Goal: Task Accomplishment & Management: Manage account settings

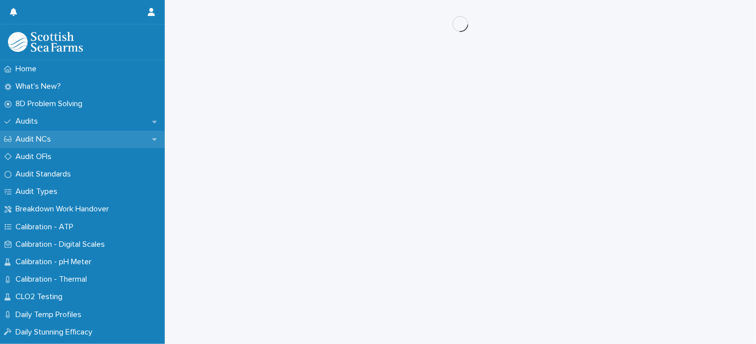
click at [38, 141] on p "Audit NCs" at bounding box center [34, 139] width 47 height 9
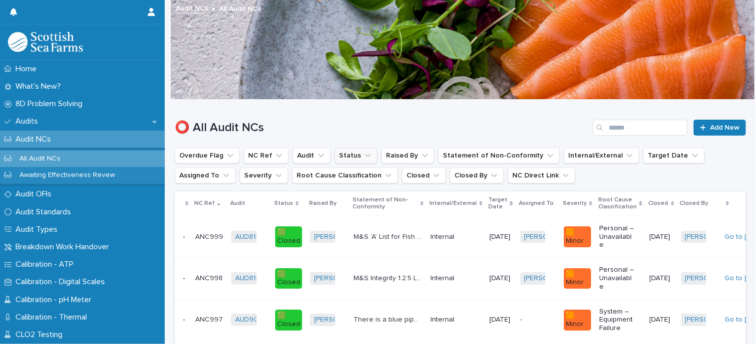
click at [363, 155] on icon "Status" at bounding box center [368, 156] width 10 height 10
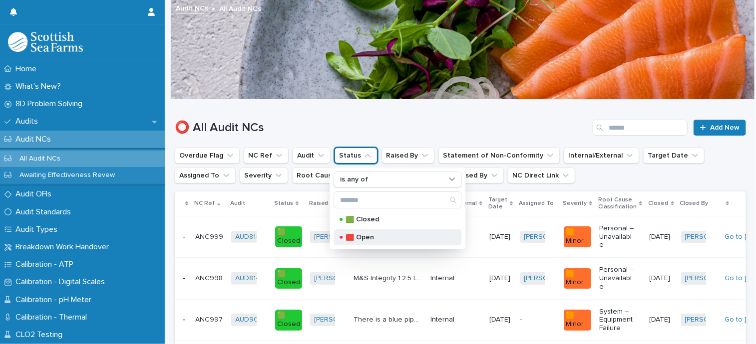
click at [371, 234] on p "🟥 Open" at bounding box center [395, 237] width 100 height 7
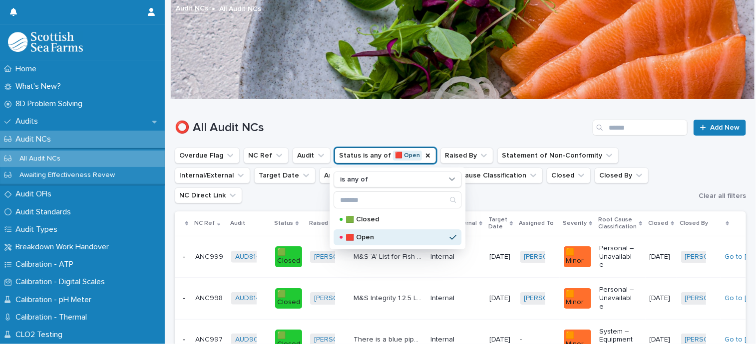
click at [697, 158] on div "Overdue Flag NC Ref Audit Status is any of 🟥 Open is any of 🟩 Closed 🟥 Open Rai…" at bounding box center [460, 176] width 571 height 56
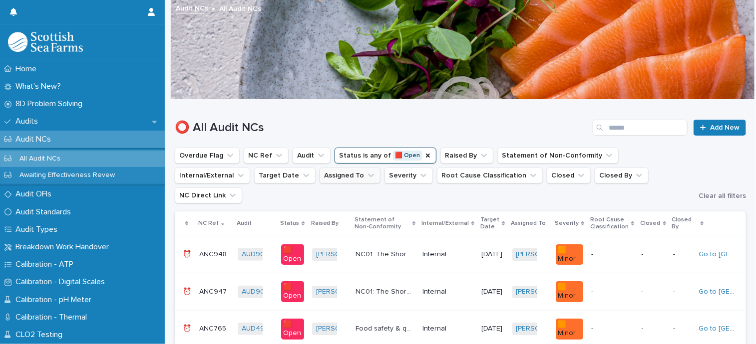
click at [366, 176] on icon "Assigned To" at bounding box center [371, 176] width 10 height 10
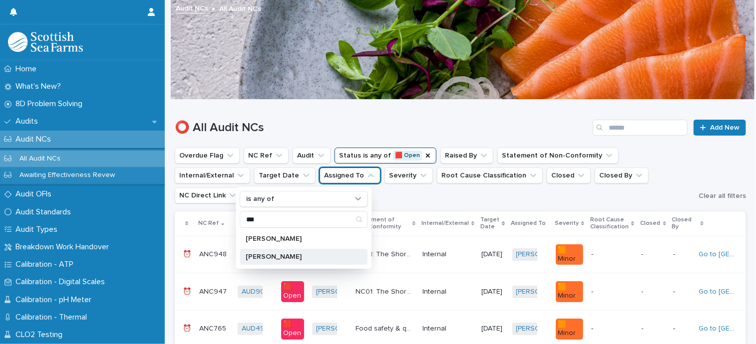
type input "***"
click at [271, 257] on p "[PERSON_NAME]" at bounding box center [299, 257] width 106 height 7
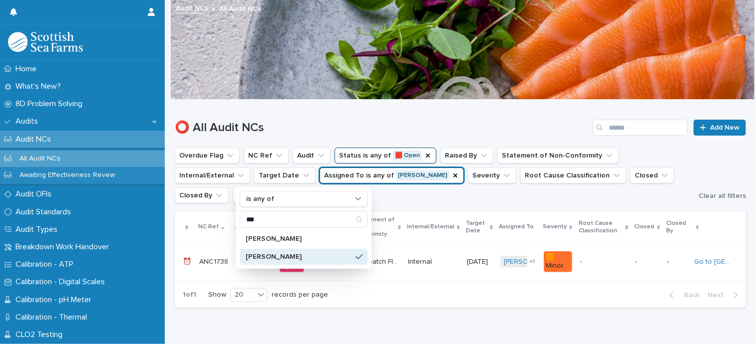
click at [433, 326] on div "Loading... Saving… Loading... Saving… ⭕ All Audit NCs Add New Overdue Flag NC R…" at bounding box center [460, 220] width 581 height 241
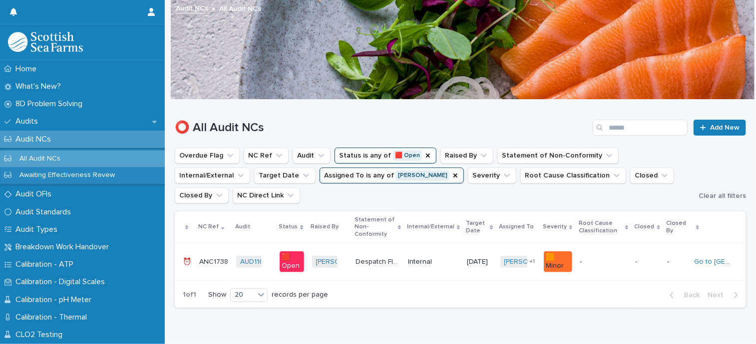
click at [209, 261] on p "ANC1738" at bounding box center [214, 261] width 31 height 10
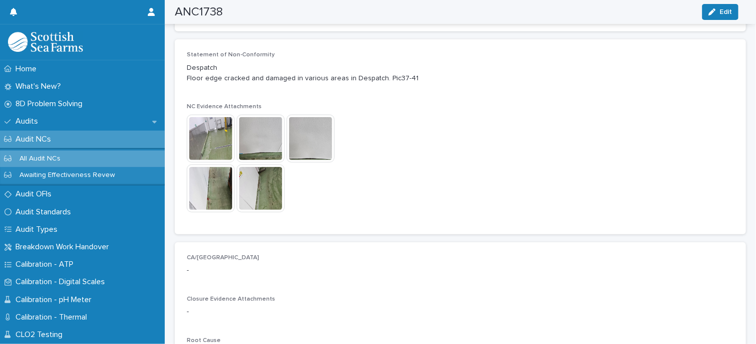
scroll to position [349, 0]
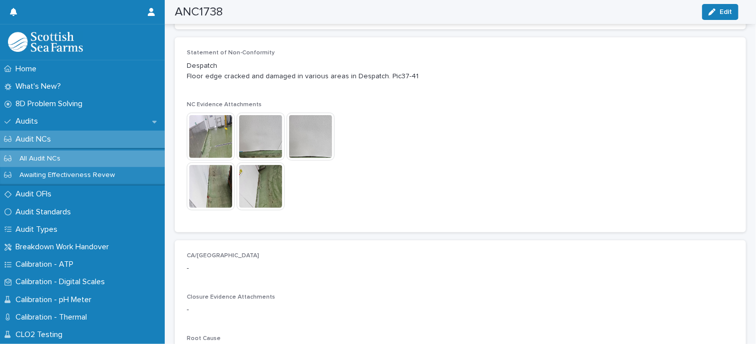
click at [222, 141] on img at bounding box center [211, 137] width 48 height 48
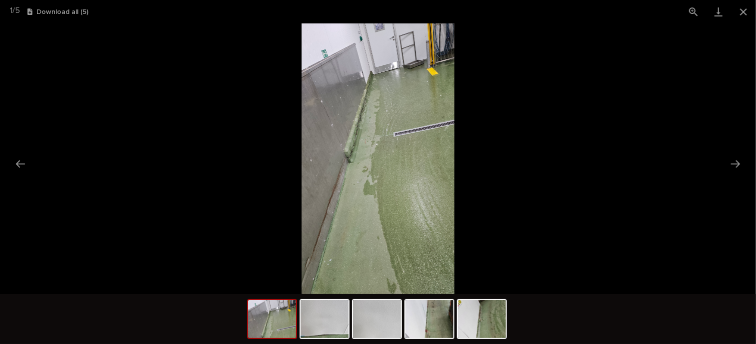
click at [352, 162] on img at bounding box center [377, 158] width 153 height 271
click at [351, 162] on img at bounding box center [377, 158] width 153 height 271
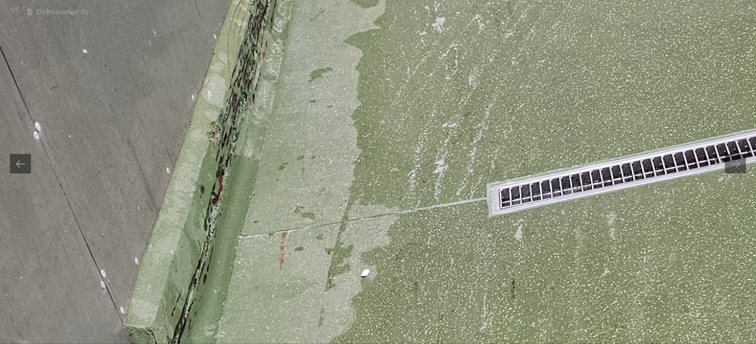
drag, startPoint x: 415, startPoint y: 71, endPoint x: 243, endPoint y: 311, distance: 295.0
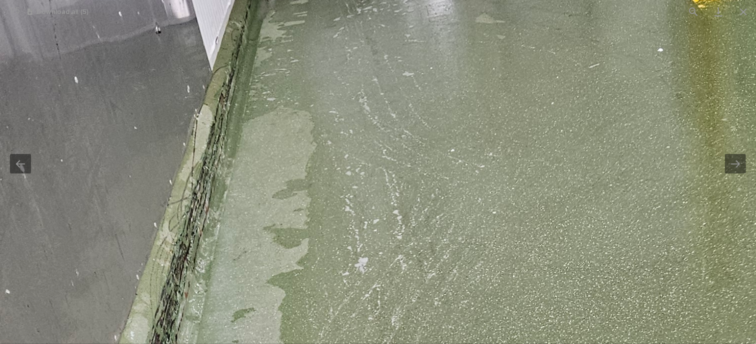
drag, startPoint x: 319, startPoint y: 88, endPoint x: 292, endPoint y: 226, distance: 140.9
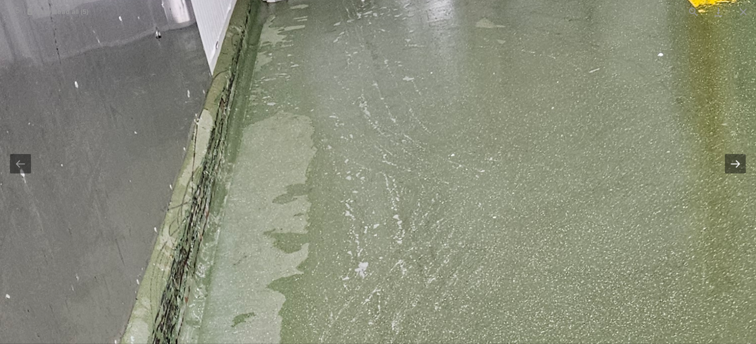
click at [731, 164] on button "Next slide" at bounding box center [735, 163] width 21 height 19
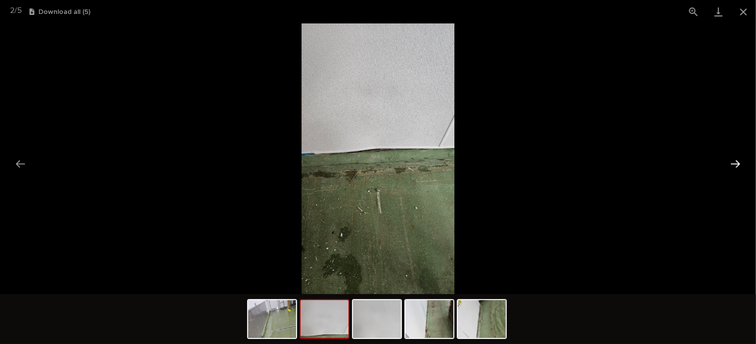
click at [736, 162] on button "Next slide" at bounding box center [735, 163] width 21 height 19
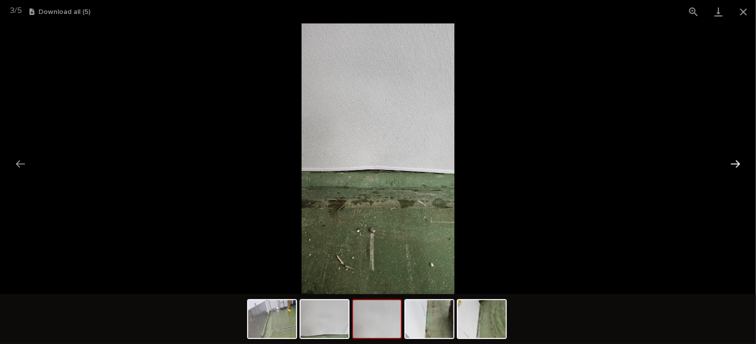
click at [736, 162] on button "Next slide" at bounding box center [735, 163] width 21 height 19
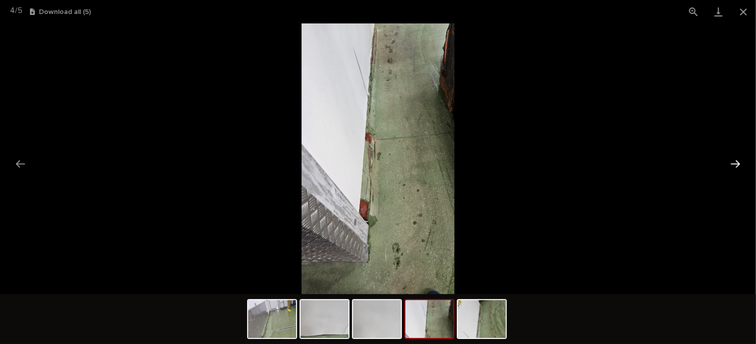
click at [736, 162] on button "Next slide" at bounding box center [735, 163] width 21 height 19
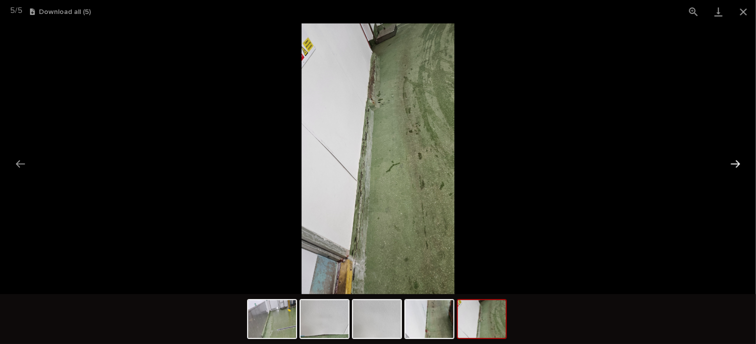
click at [736, 162] on button "Next slide" at bounding box center [735, 163] width 21 height 19
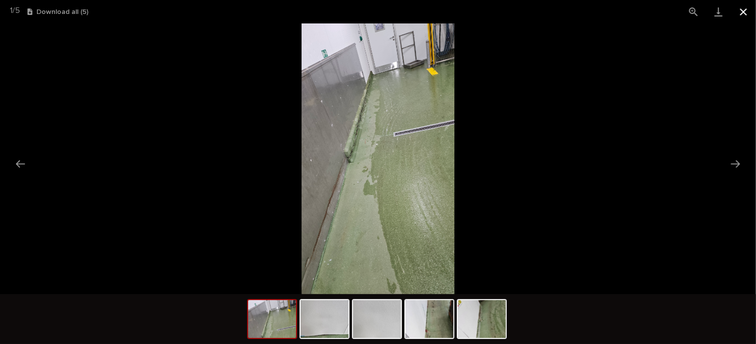
click at [742, 14] on button "Close gallery" at bounding box center [743, 11] width 25 height 23
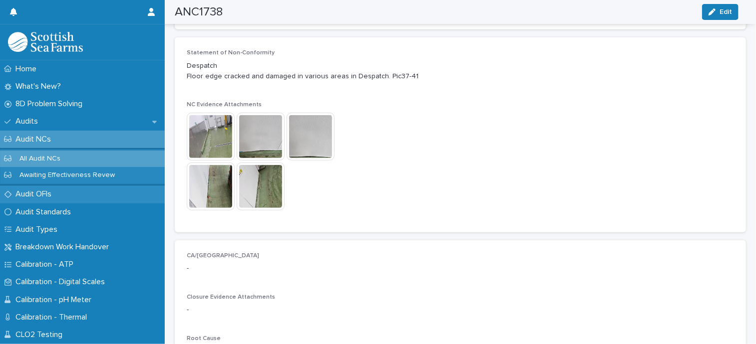
click at [30, 194] on p "Audit OFIs" at bounding box center [35, 194] width 48 height 9
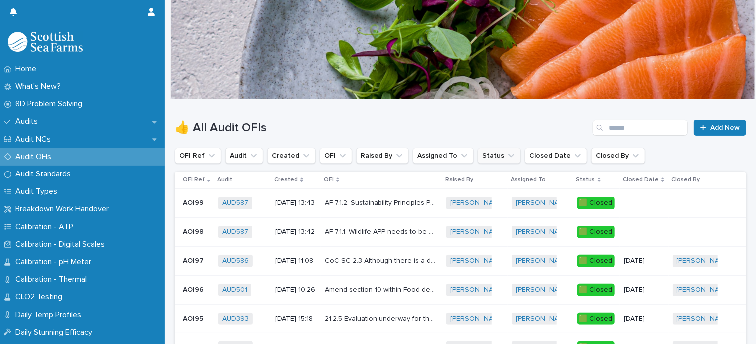
click at [508, 156] on icon "Status" at bounding box center [511, 155] width 6 height 3
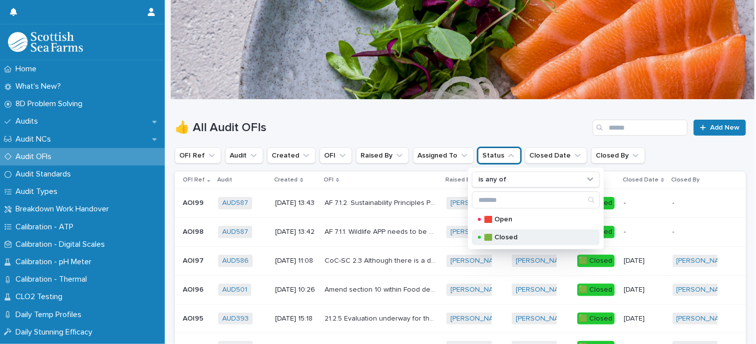
click at [501, 237] on p "🟩 Closed" at bounding box center [534, 237] width 100 height 7
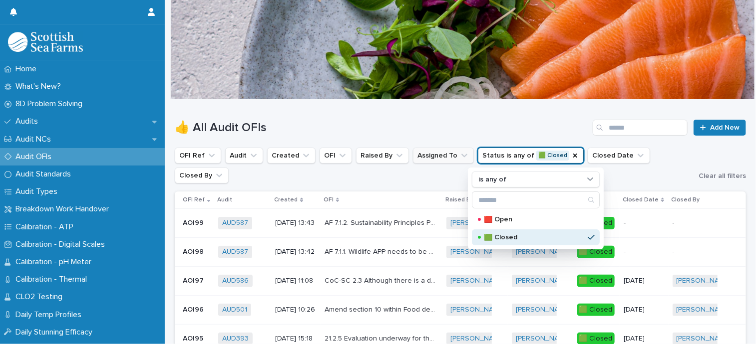
click at [446, 156] on button "Assigned To" at bounding box center [443, 156] width 61 height 16
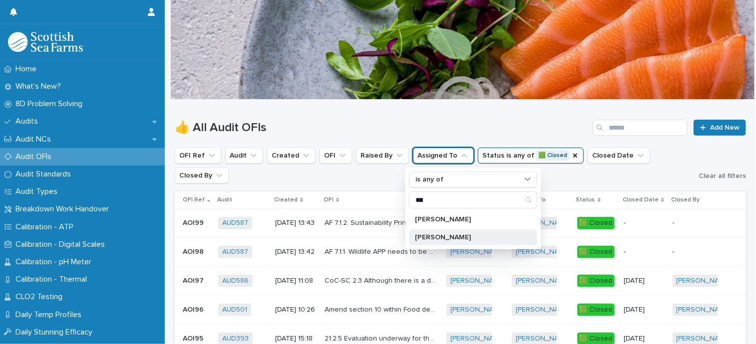
type input "***"
click at [431, 234] on p "[PERSON_NAME]" at bounding box center [468, 237] width 106 height 7
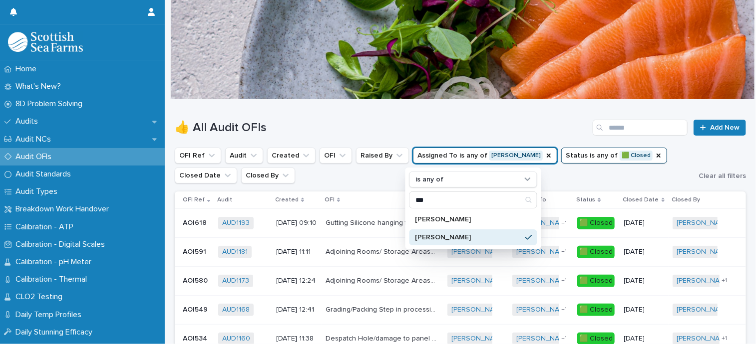
click at [567, 159] on button "Status is any of 🟩 Closed" at bounding box center [614, 156] width 106 height 16
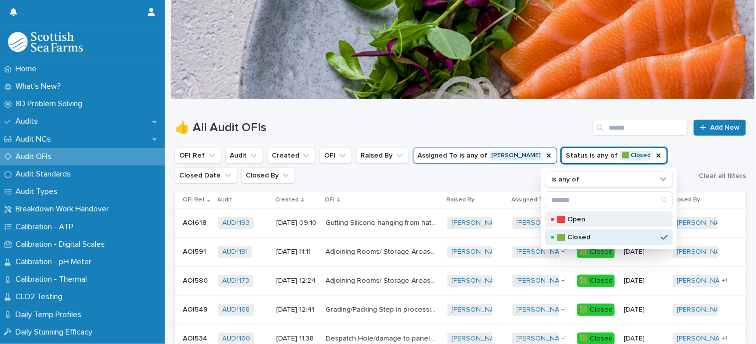
click at [573, 220] on p "🟥 Open" at bounding box center [607, 219] width 100 height 7
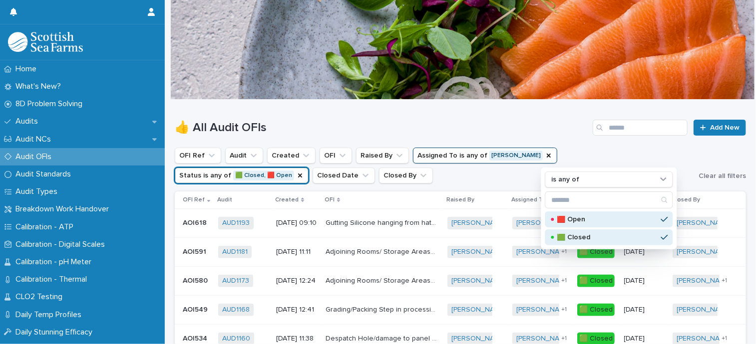
click at [655, 236] on p "🟩 Closed" at bounding box center [607, 237] width 100 height 7
